Goal: Task Accomplishment & Management: Use online tool/utility

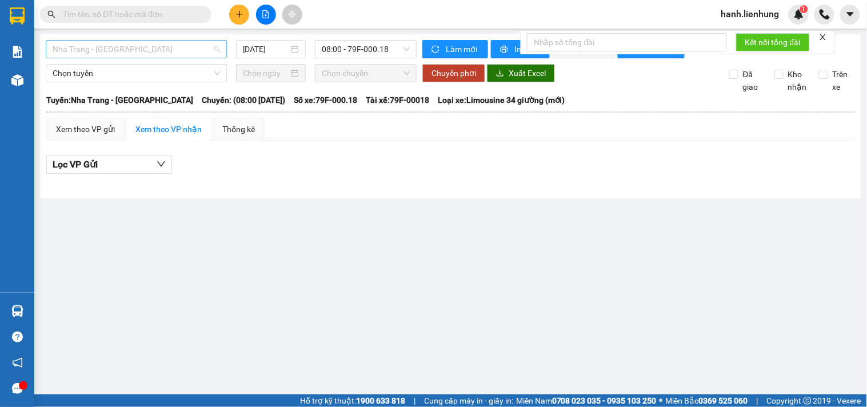
click at [167, 46] on span "Nha Trang - [GEOGRAPHIC_DATA]" at bounding box center [137, 49] width 168 height 17
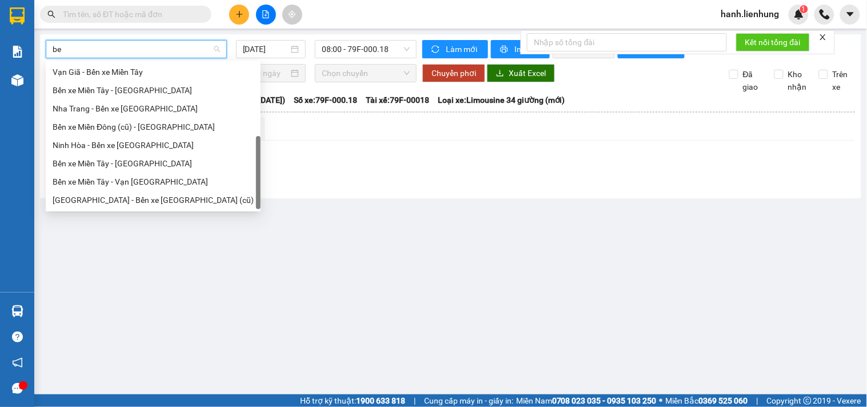
scroll to position [37, 0]
type input "bế"
click at [168, 200] on div "[GEOGRAPHIC_DATA] - Bến xe [GEOGRAPHIC_DATA] (cũ)" at bounding box center [153, 200] width 201 height 13
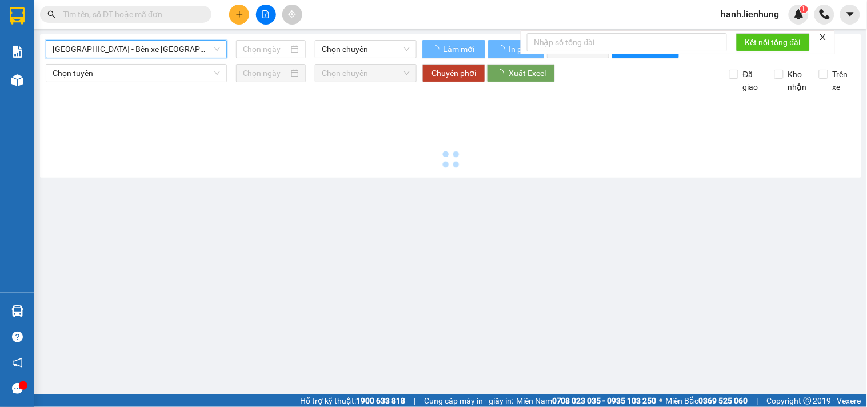
type input "[DATE]"
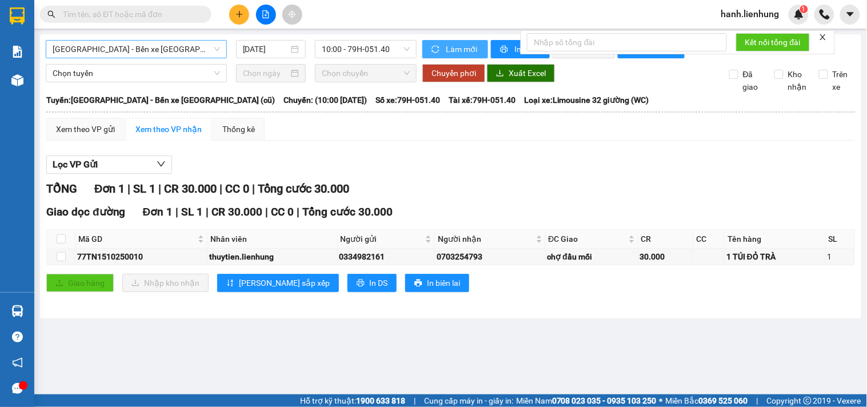
click at [452, 49] on span "Làm mới" at bounding box center [462, 49] width 33 height 13
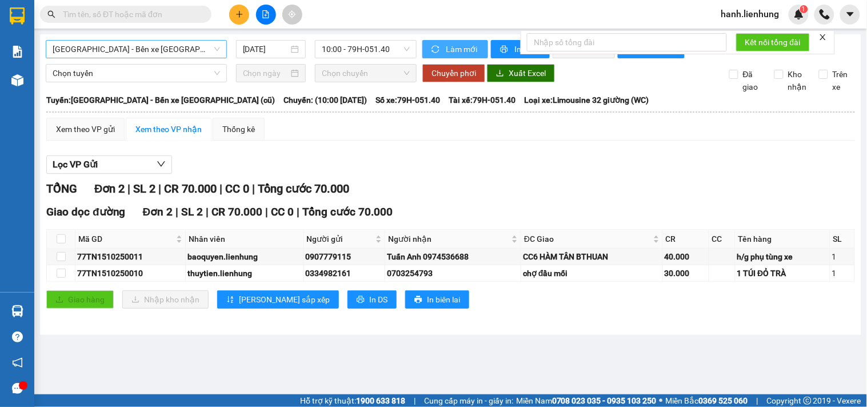
click at [452, 49] on span "Làm mới" at bounding box center [462, 49] width 33 height 13
click at [499, 54] on button "In phơi" at bounding box center [520, 49] width 59 height 18
